Goal: Entertainment & Leisure: Consume media (video, audio)

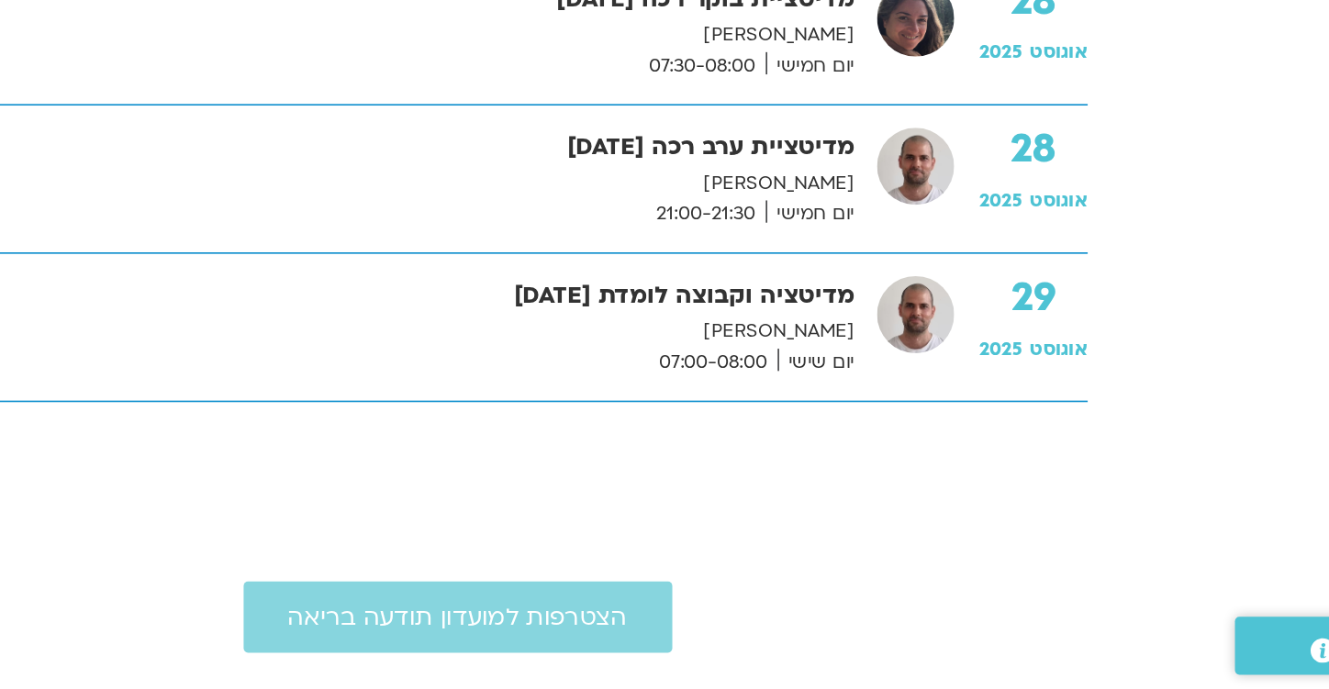
scroll to position [4337, 0]
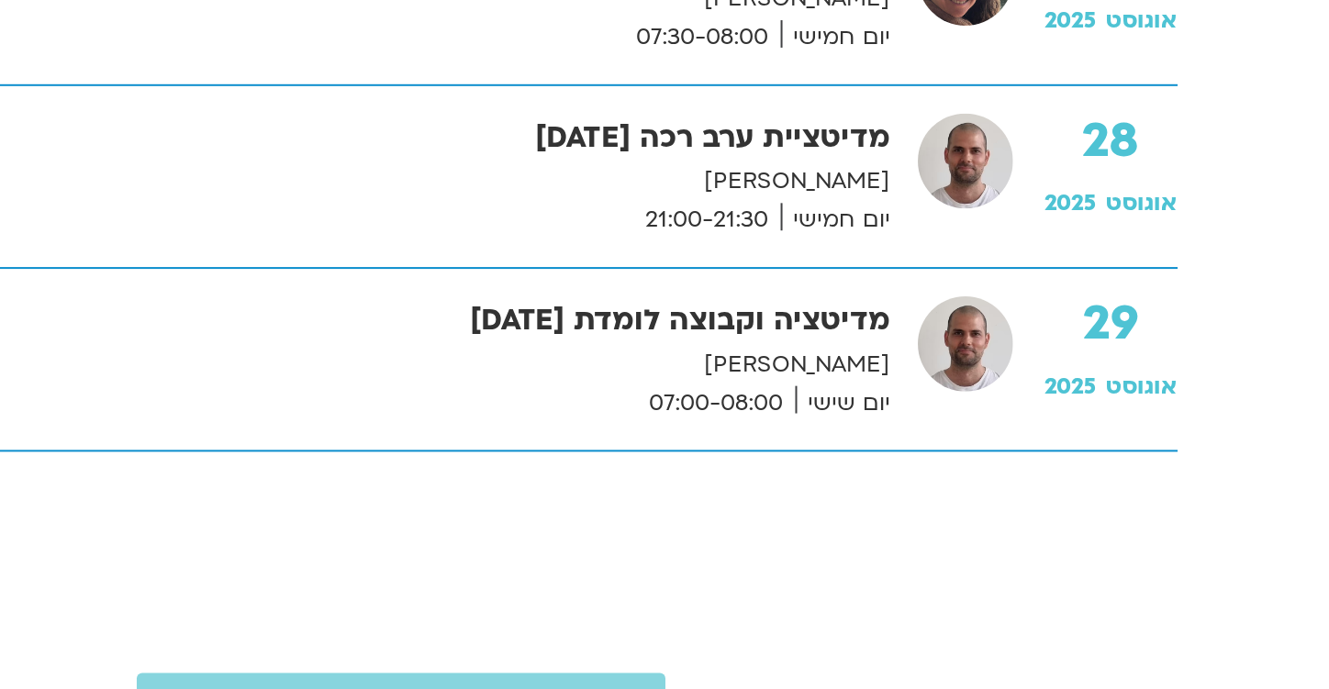
click at [861, 468] on p "[PERSON_NAME]" at bounding box center [670, 468] width 482 height 19
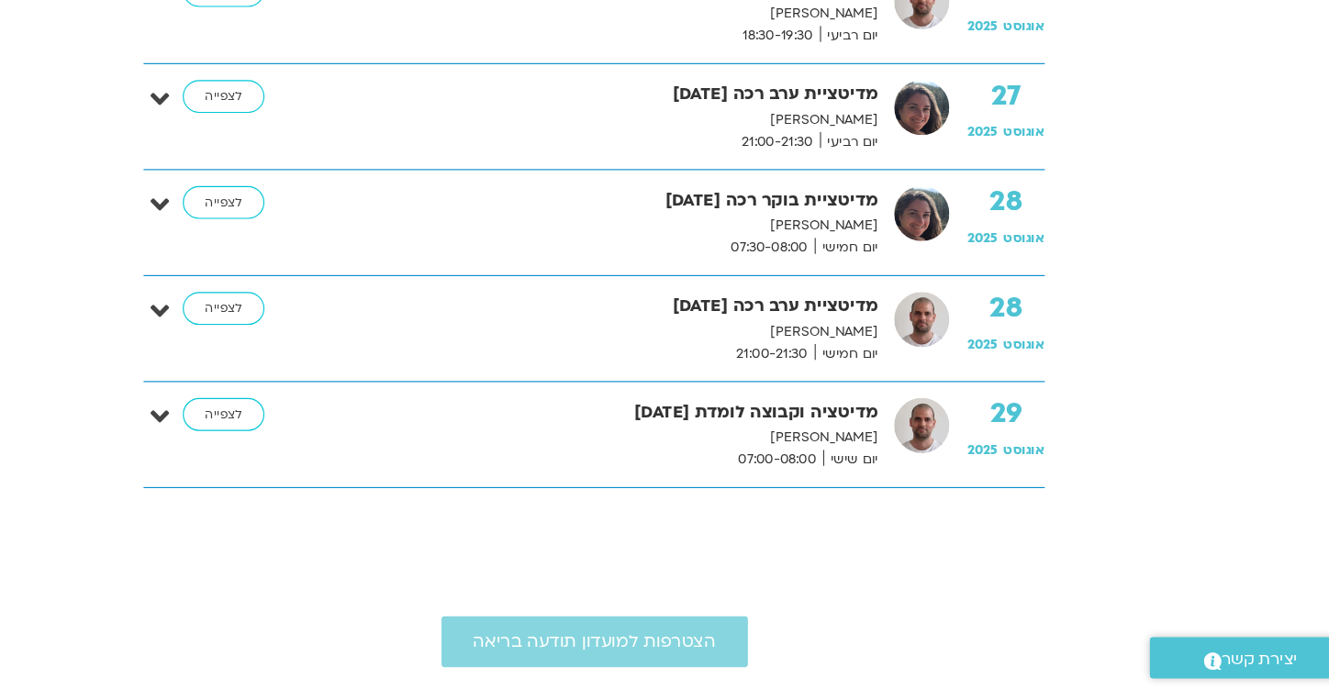
scroll to position [4334, 0]
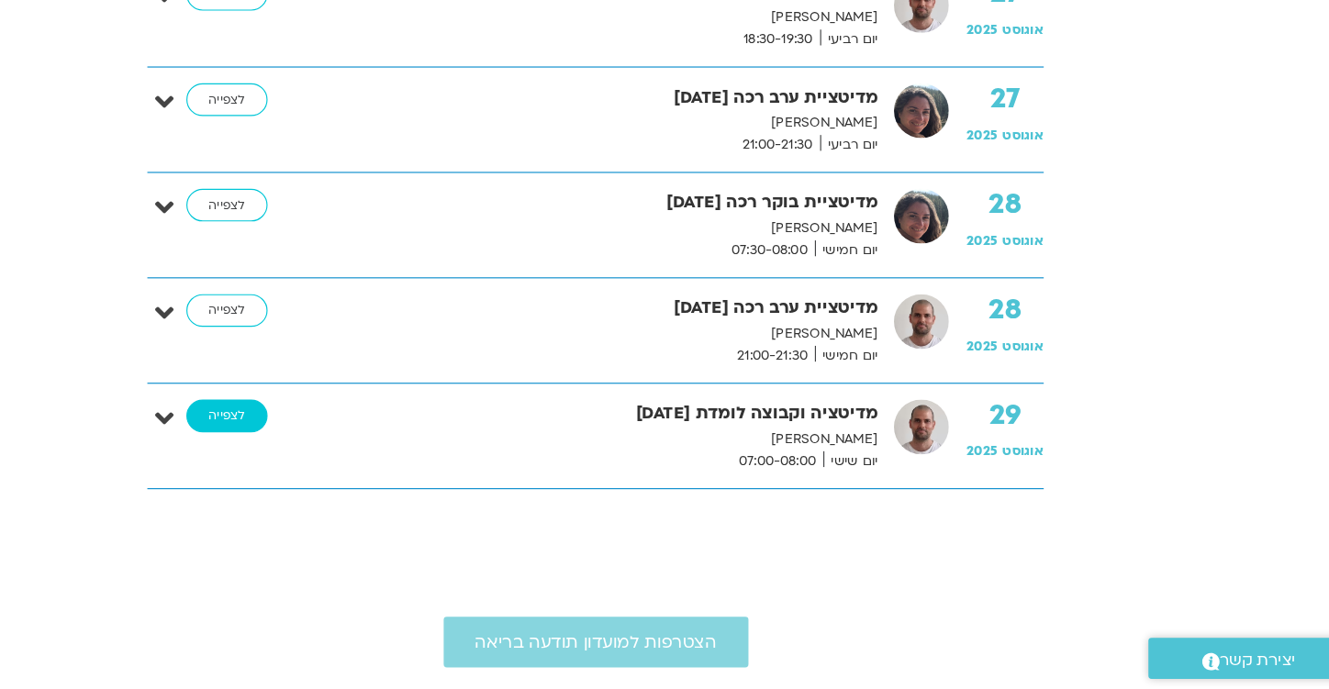
click at [338, 451] on link "לצפייה" at bounding box center [343, 451] width 71 height 29
